Goal: Task Accomplishment & Management: Use online tool/utility

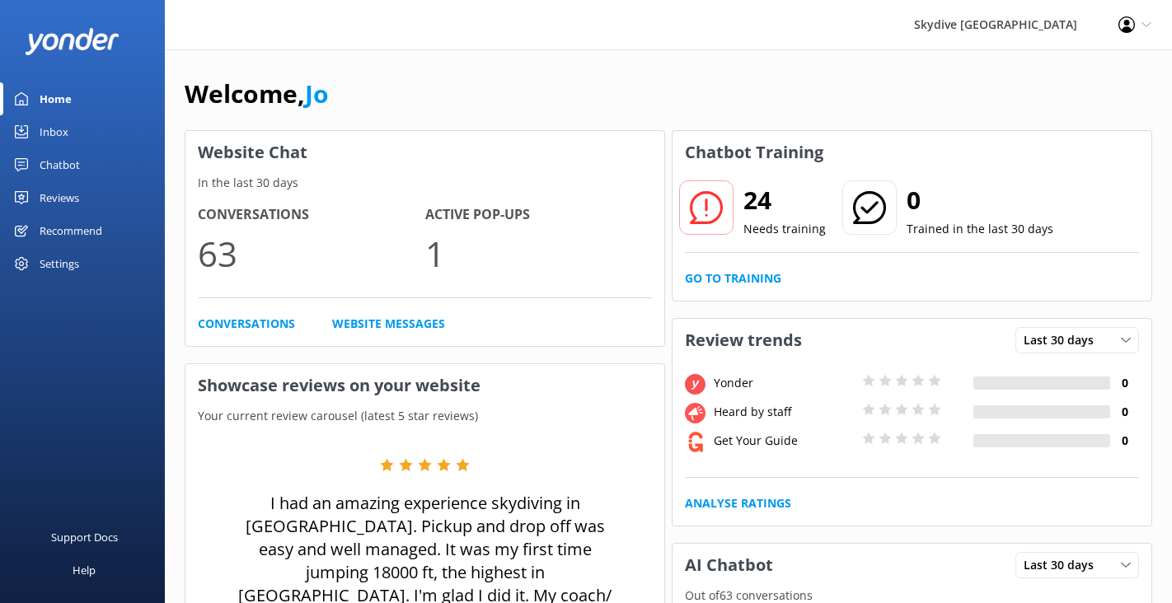
click at [53, 107] on div "Home" at bounding box center [56, 98] width 32 height 33
click at [53, 135] on div "Inbox" at bounding box center [54, 131] width 29 height 33
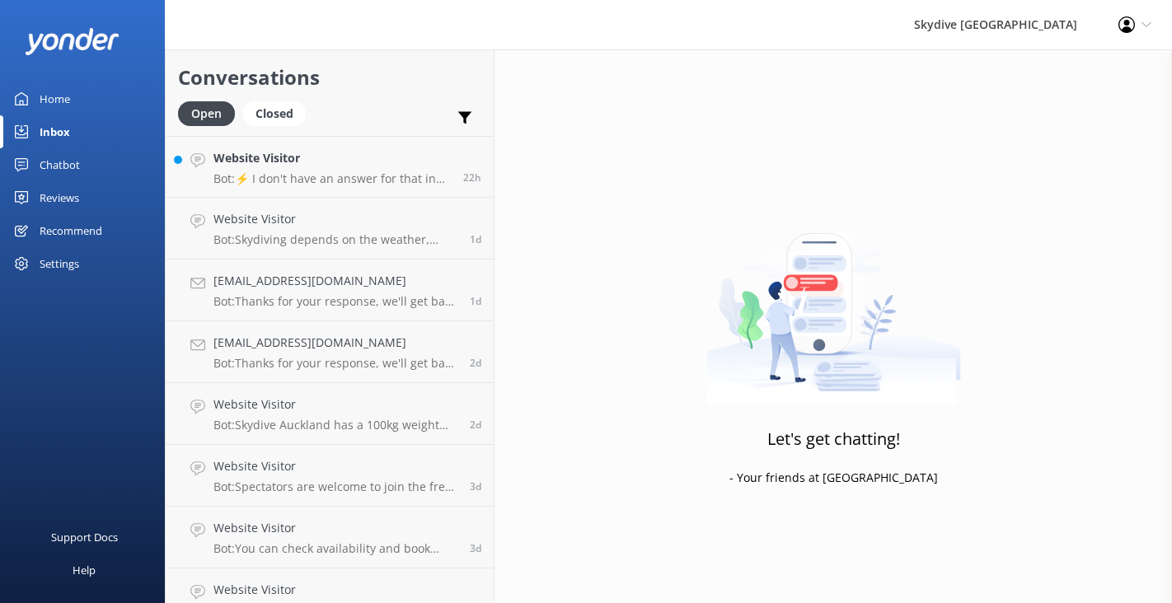
click at [60, 161] on div "Chatbot" at bounding box center [60, 164] width 40 height 33
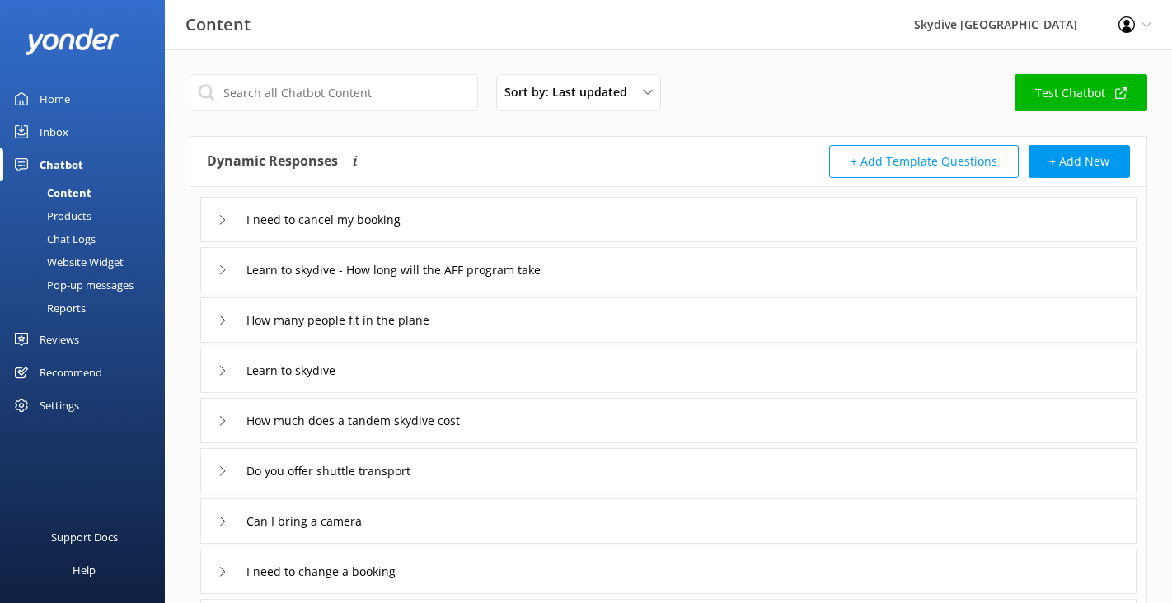
click at [72, 215] on div "Products" at bounding box center [51, 215] width 82 height 23
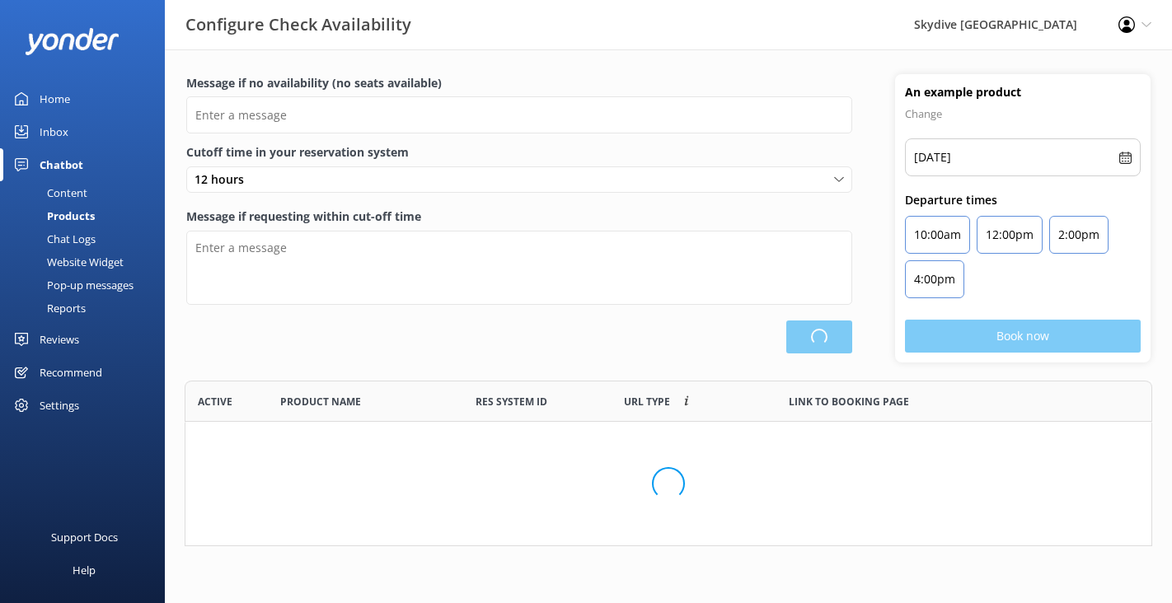
type input "There are no seats available, please check an alternative day"
type textarea "Our online booking system closes {hours} prior to departure. Please contact us …"
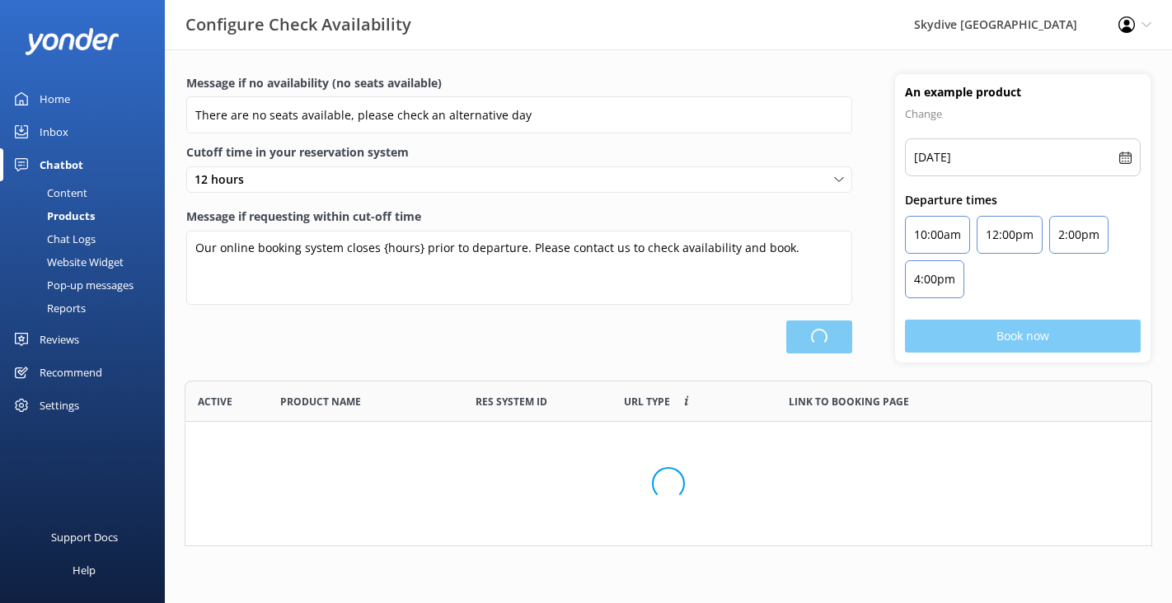
scroll to position [495, 966]
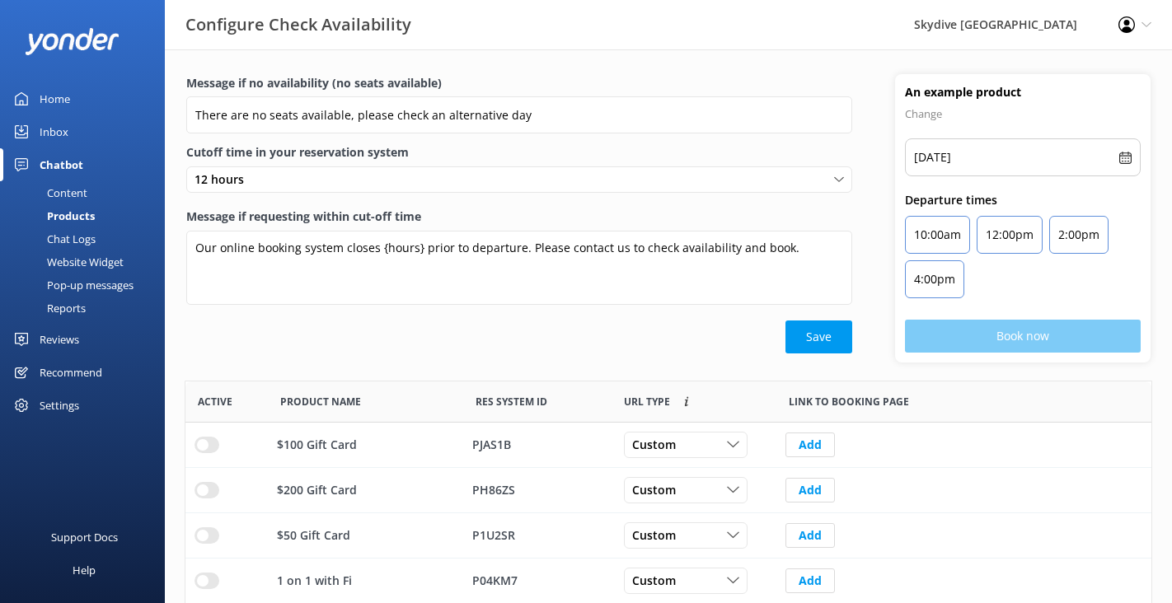
click at [626, 305] on div "Our online booking system closes {hours} prior to departure. Please contact us …" at bounding box center [519, 271] width 666 height 81
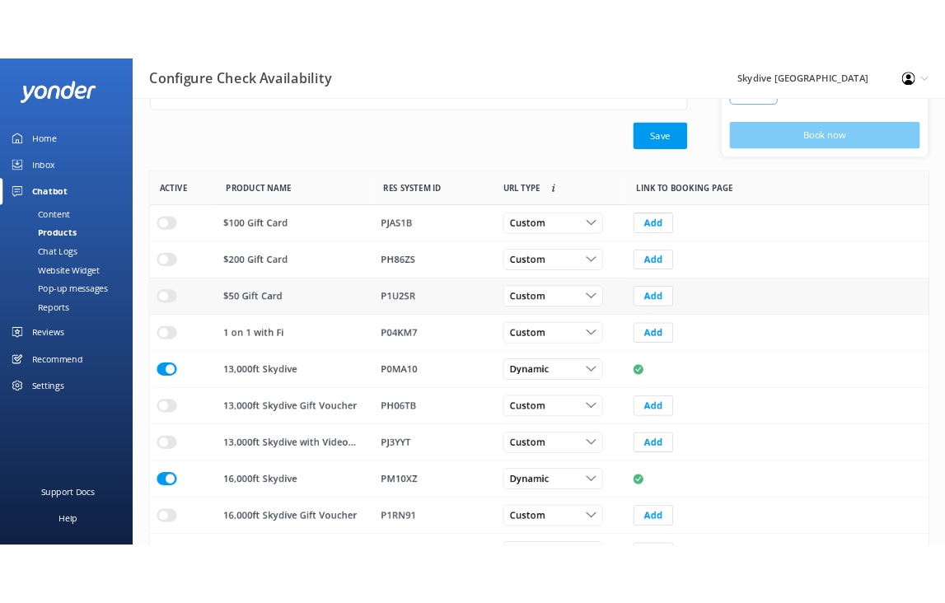
scroll to position [331, 0]
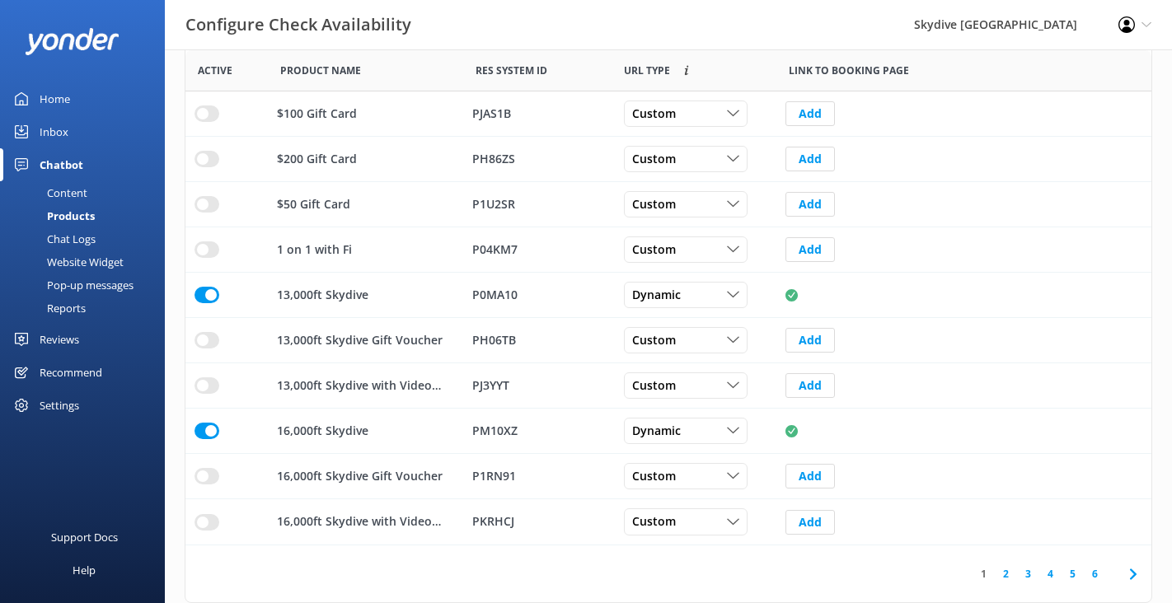
click at [1010, 578] on link "2" at bounding box center [1006, 574] width 22 height 16
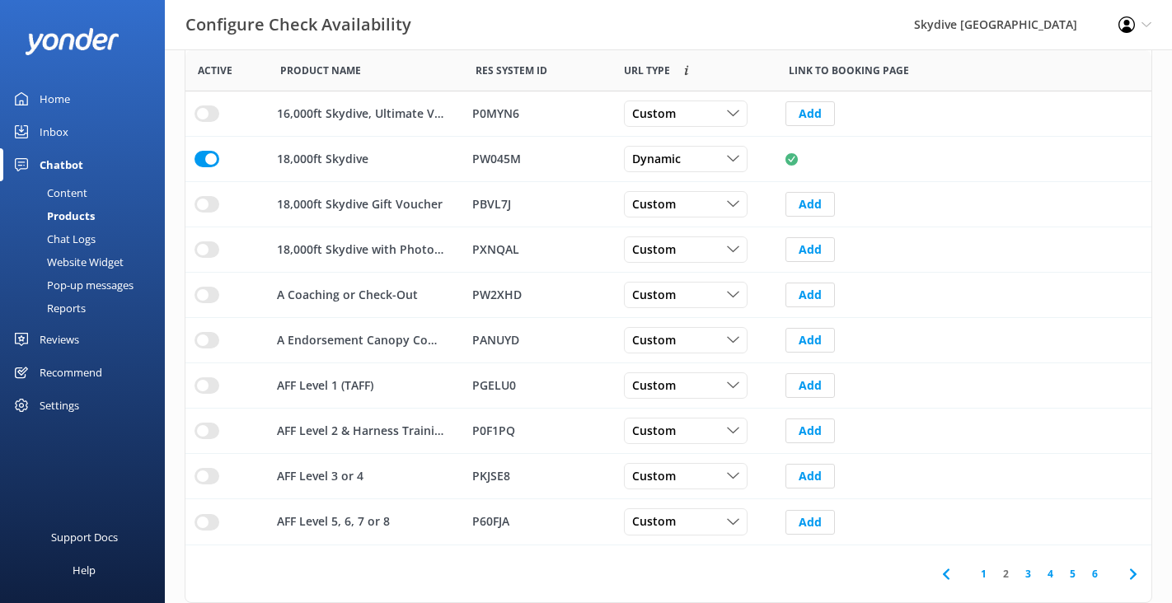
click at [1028, 574] on link "3" at bounding box center [1028, 574] width 22 height 16
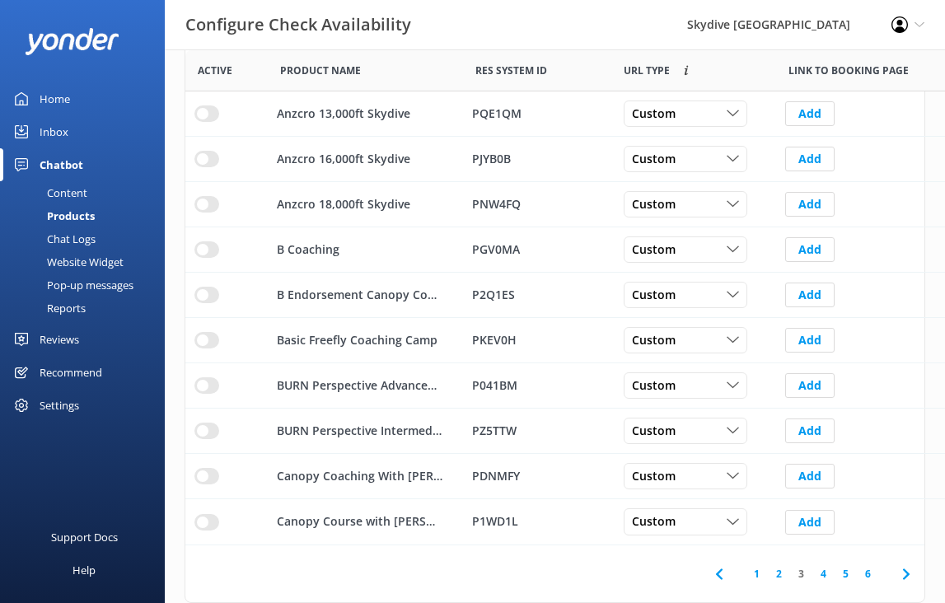
scroll to position [495, 739]
